Goal: Task Accomplishment & Management: Manage account settings

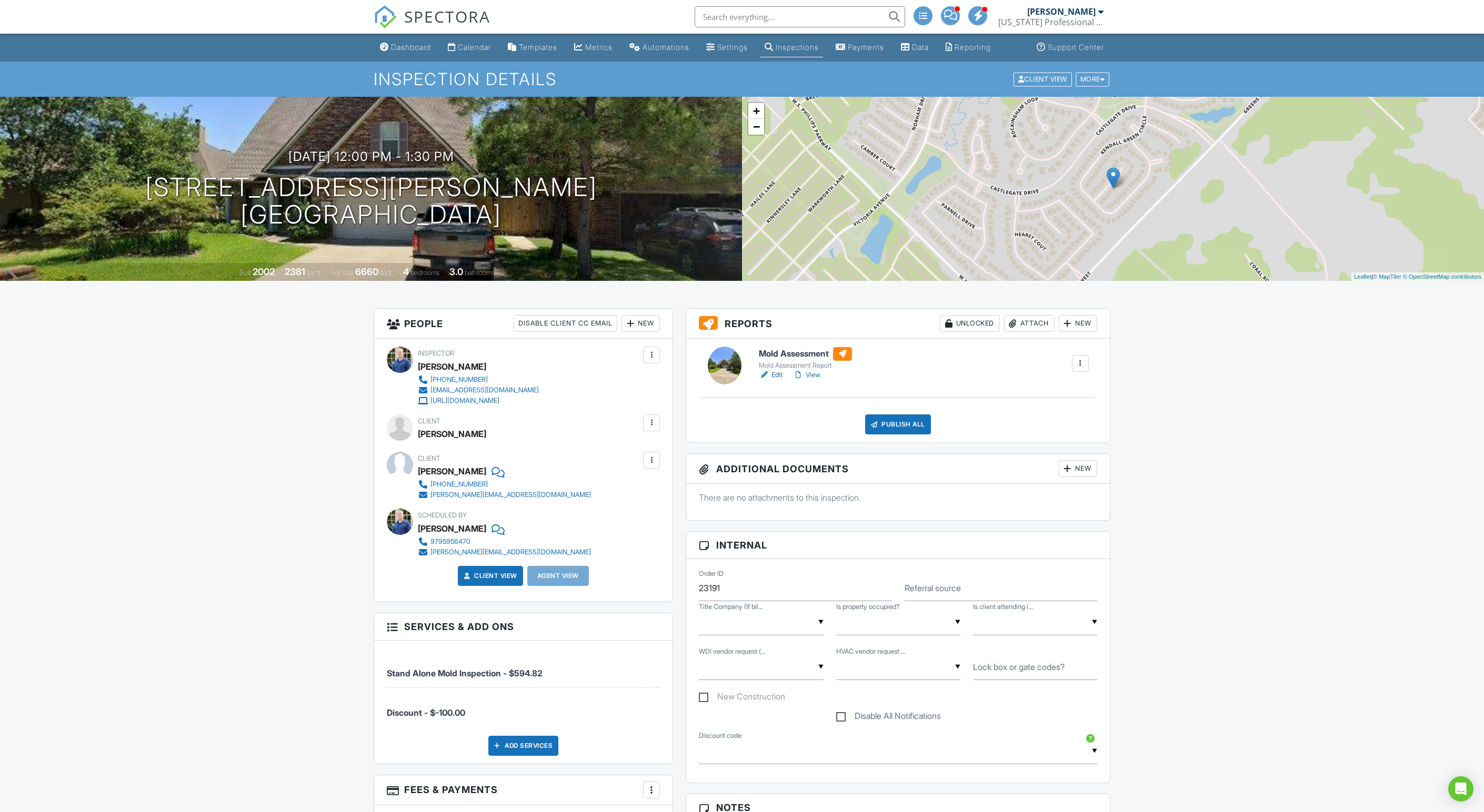
click at [649, 466] on div at bounding box center [651, 460] width 11 height 10
click at [628, 525] on div "Remove" at bounding box center [635, 519] width 28 height 12
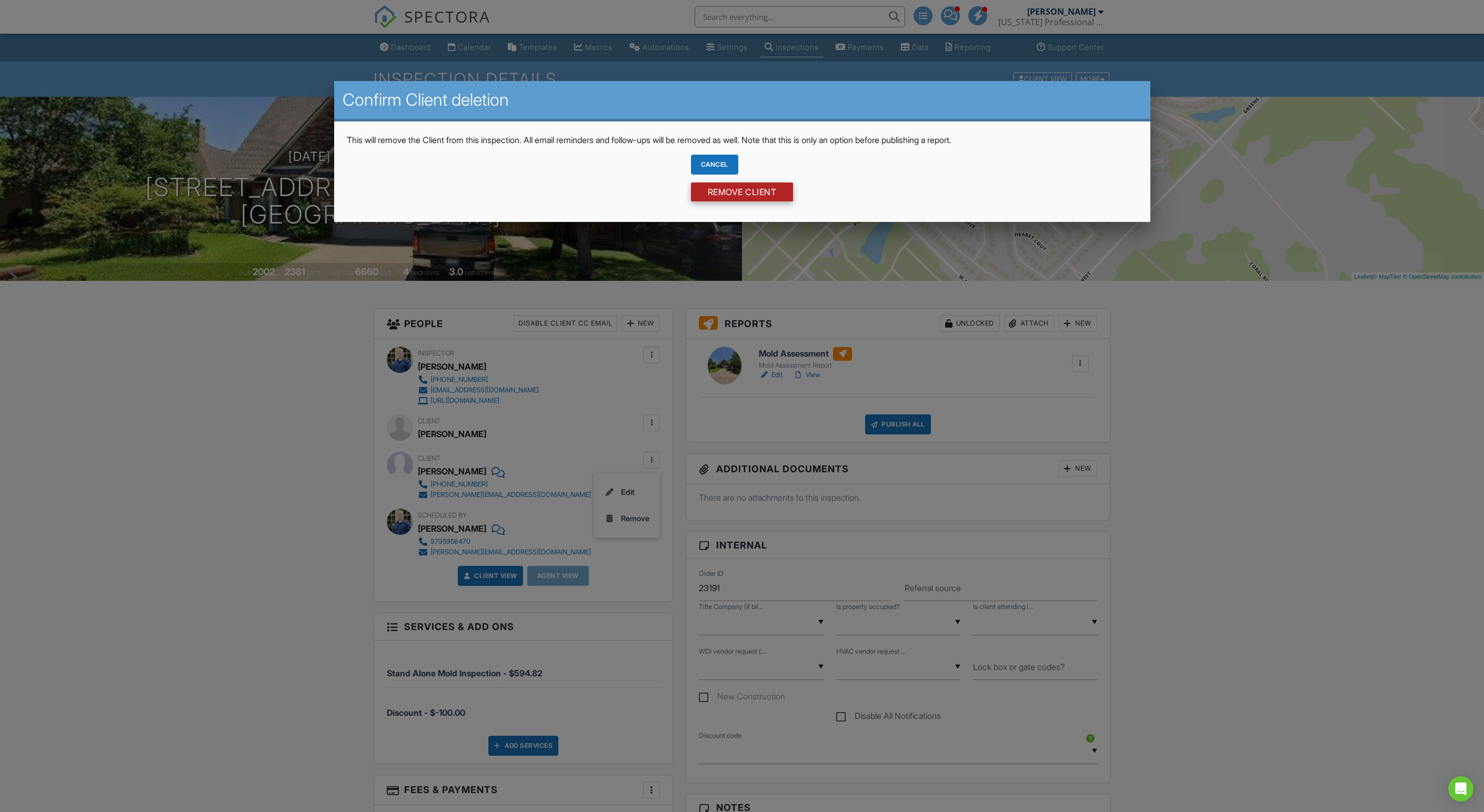
click at [781, 201] on input "Remove Client" at bounding box center [742, 192] width 102 height 19
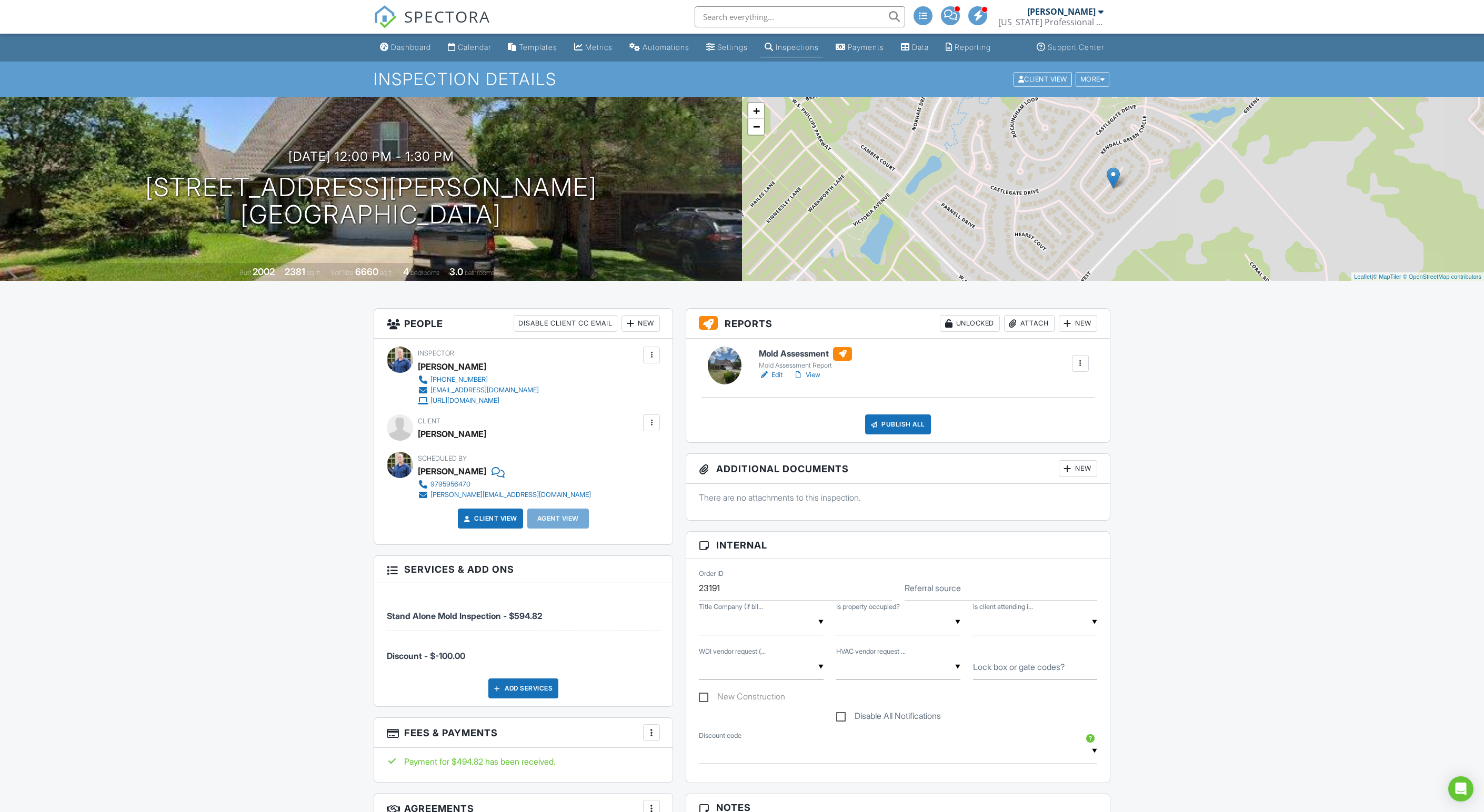
click at [649, 428] on div at bounding box center [651, 423] width 11 height 10
click at [631, 468] on li "Edit" at bounding box center [626, 455] width 53 height 26
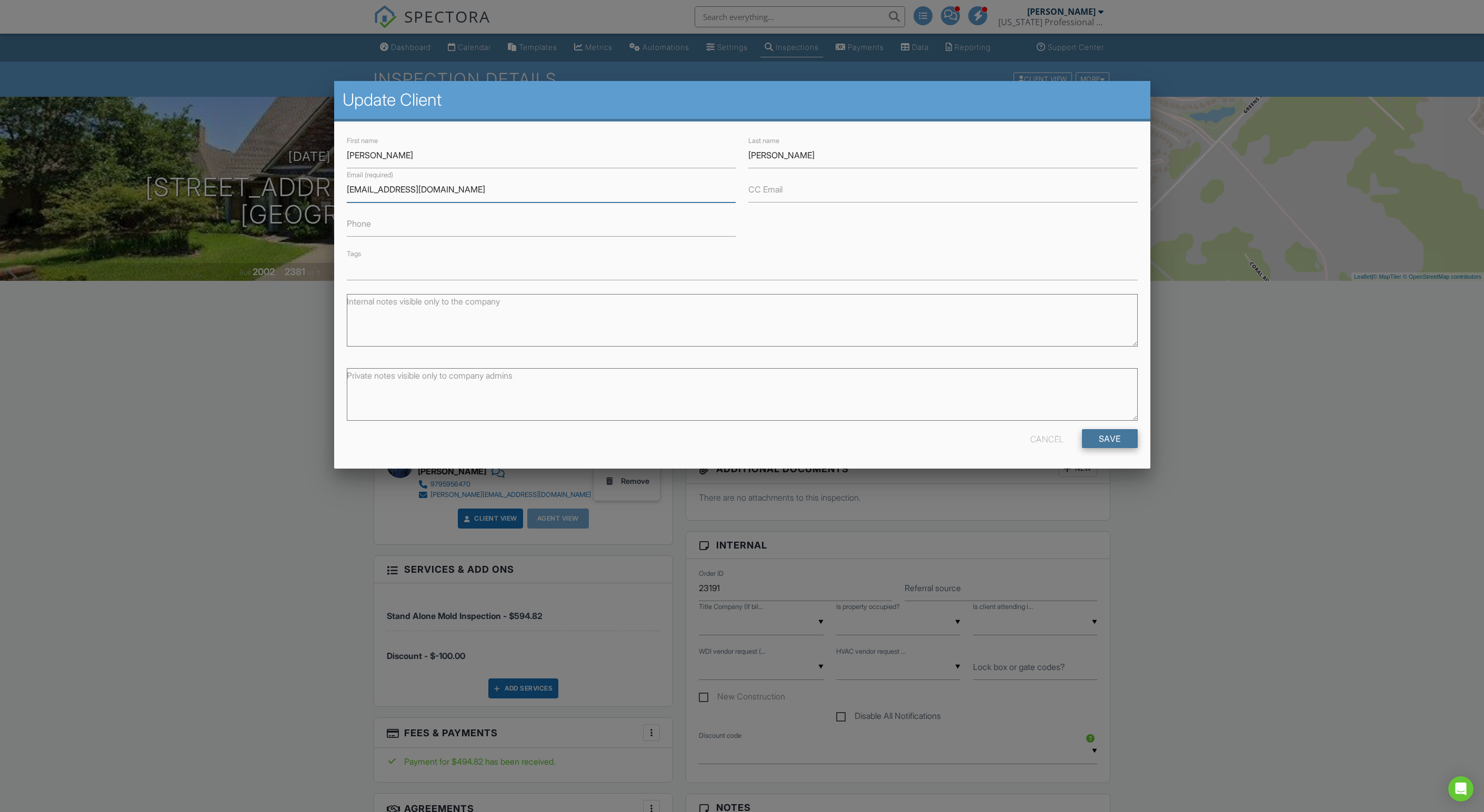
type input "lindseyapayne@gmail.com"
click at [1101, 448] on input "Save" at bounding box center [1110, 439] width 56 height 19
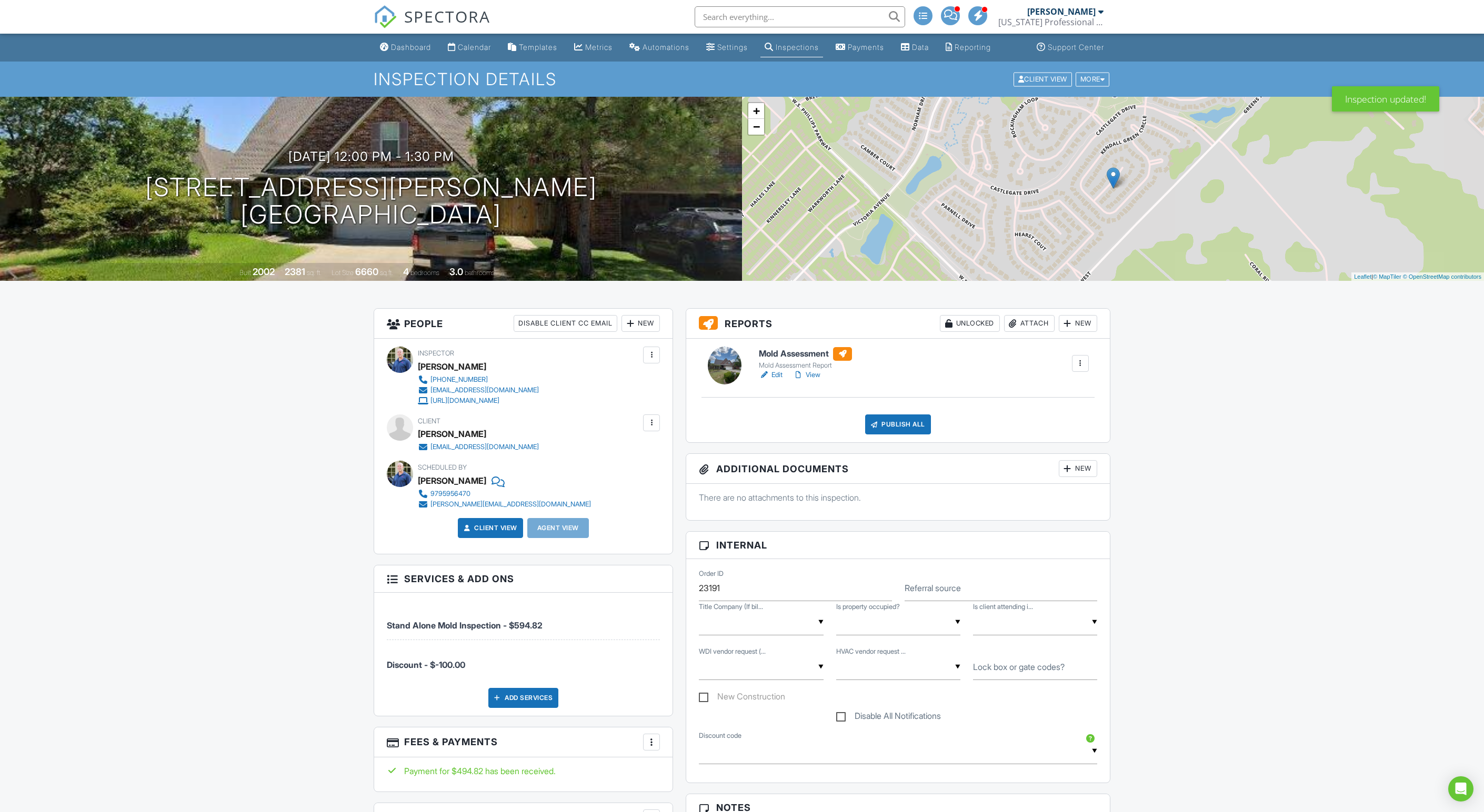
click at [820, 381] on link "View" at bounding box center [806, 375] width 27 height 10
